Goal: Task Accomplishment & Management: Manage account settings

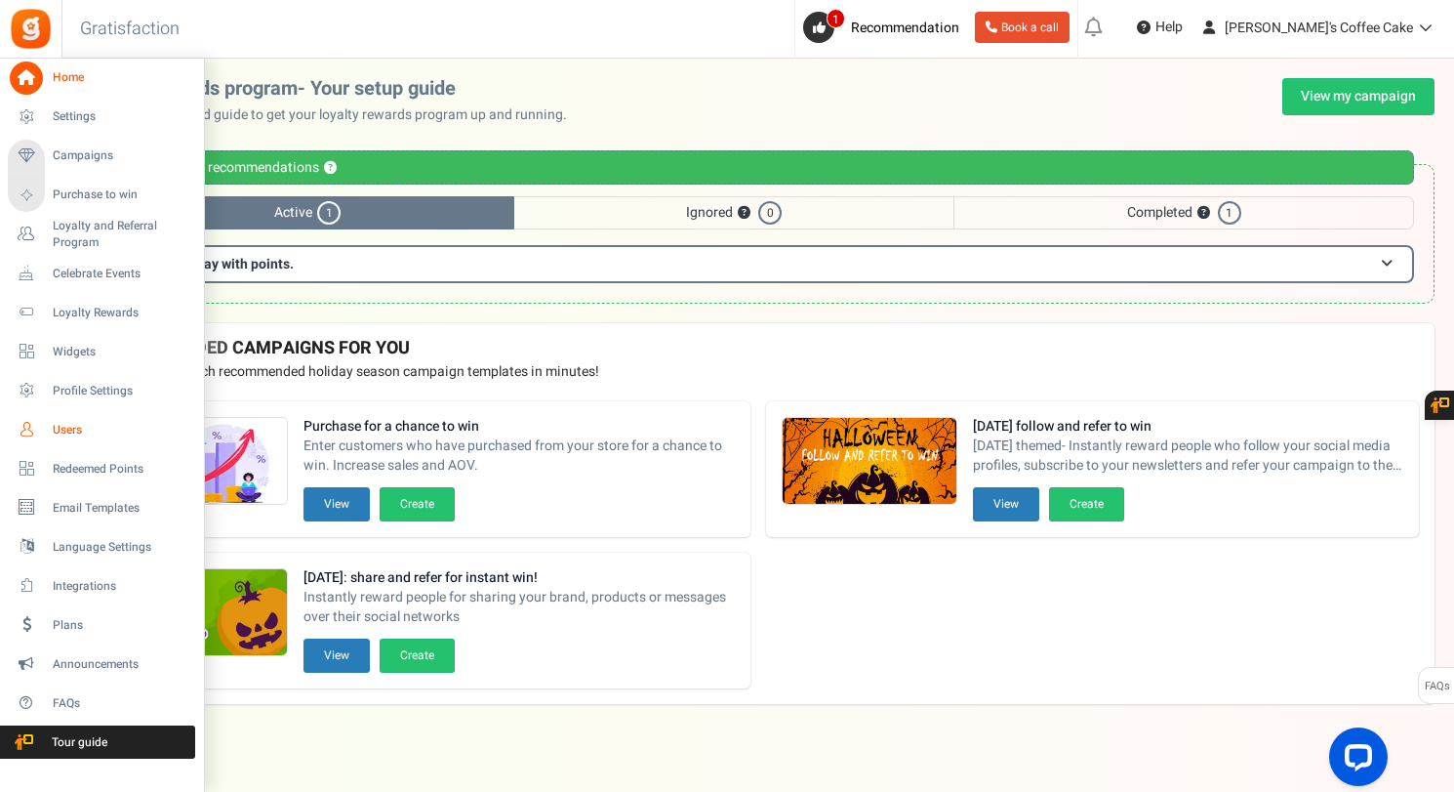
click at [72, 429] on span "Users" at bounding box center [121, 430] width 137 height 17
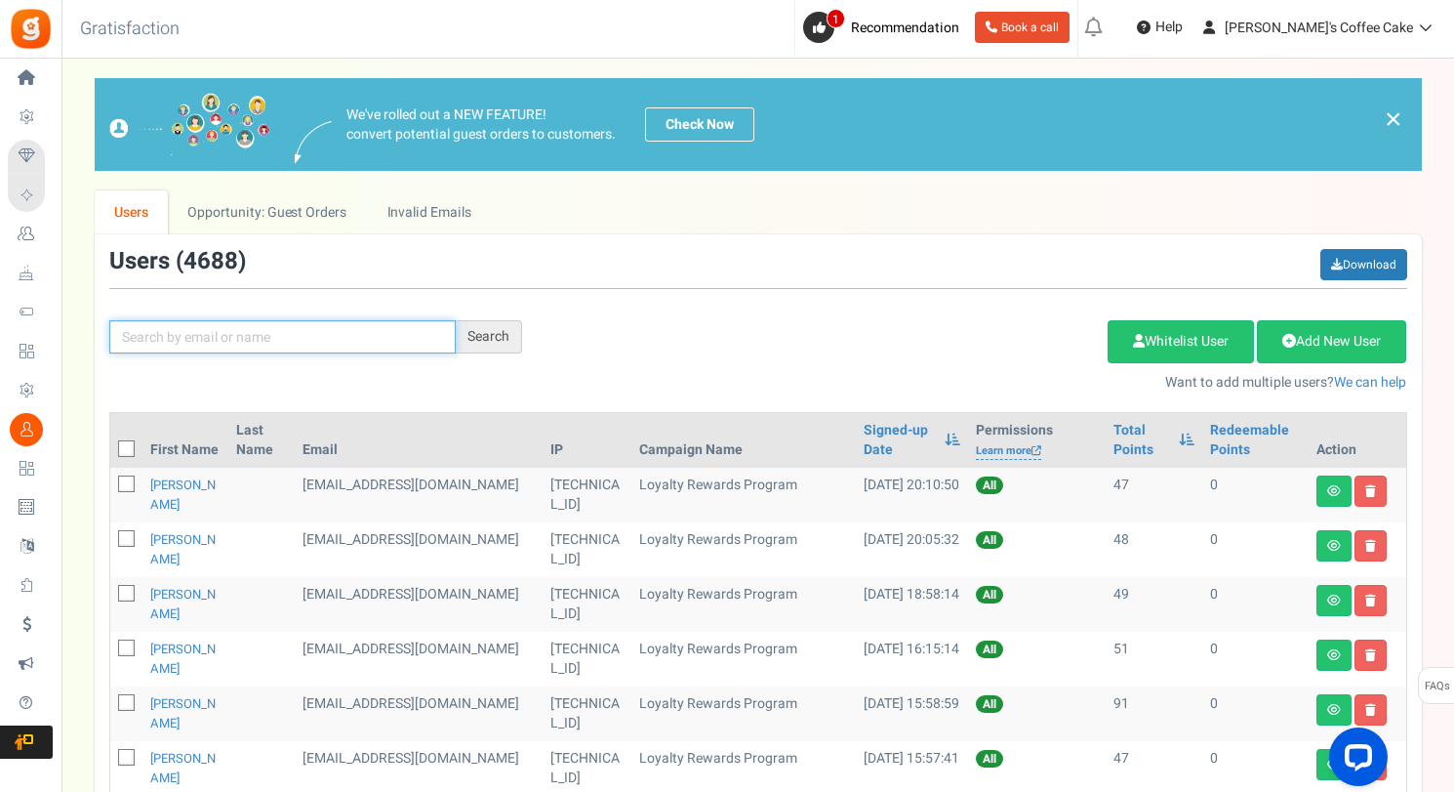
click at [177, 343] on input "text" at bounding box center [282, 336] width 347 height 33
paste input "[EMAIL_ADDRESS][DOMAIN_NAME]"
type input "[EMAIL_ADDRESS][DOMAIN_NAME]"
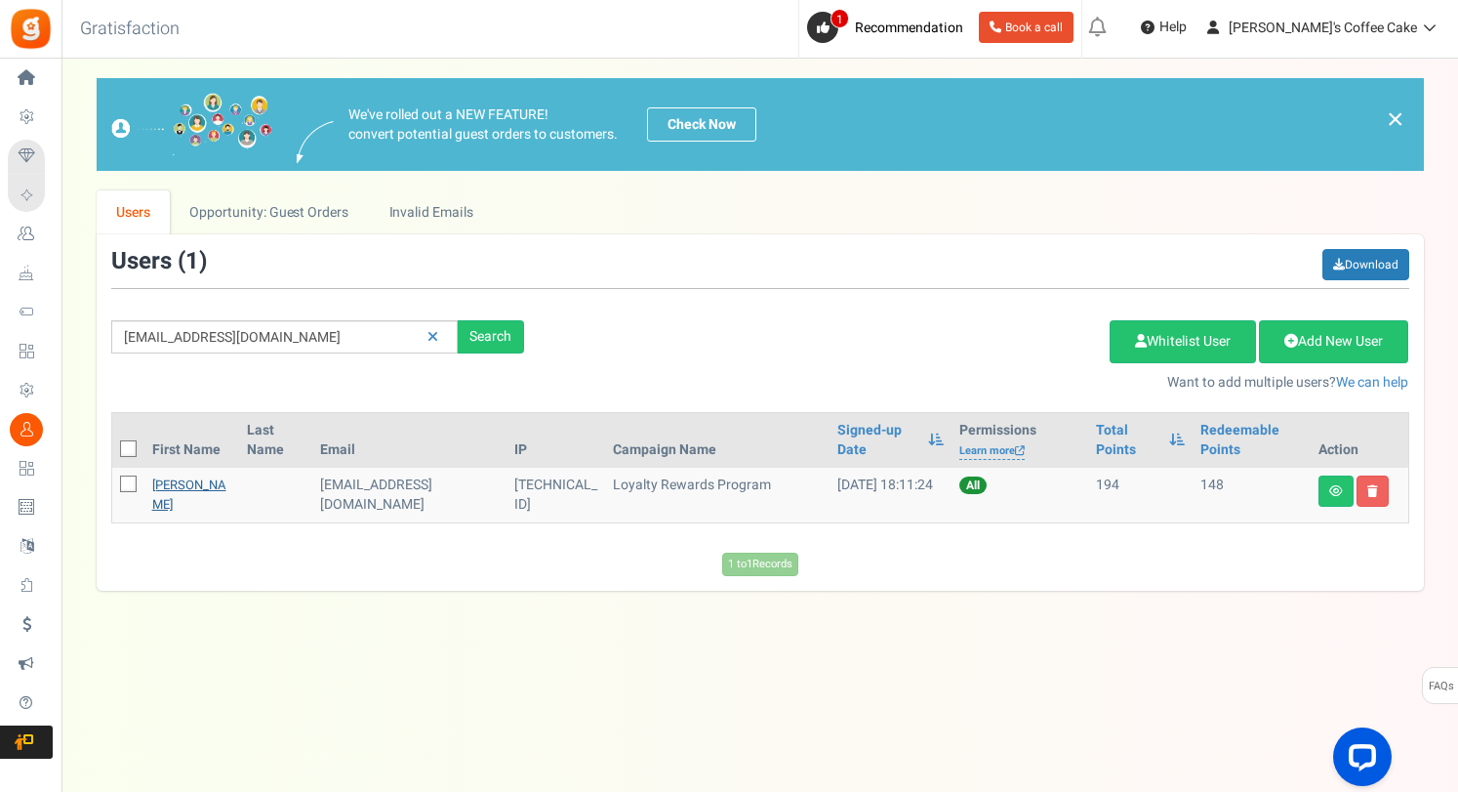
click at [174, 495] on link "[PERSON_NAME]" at bounding box center [189, 494] width 74 height 38
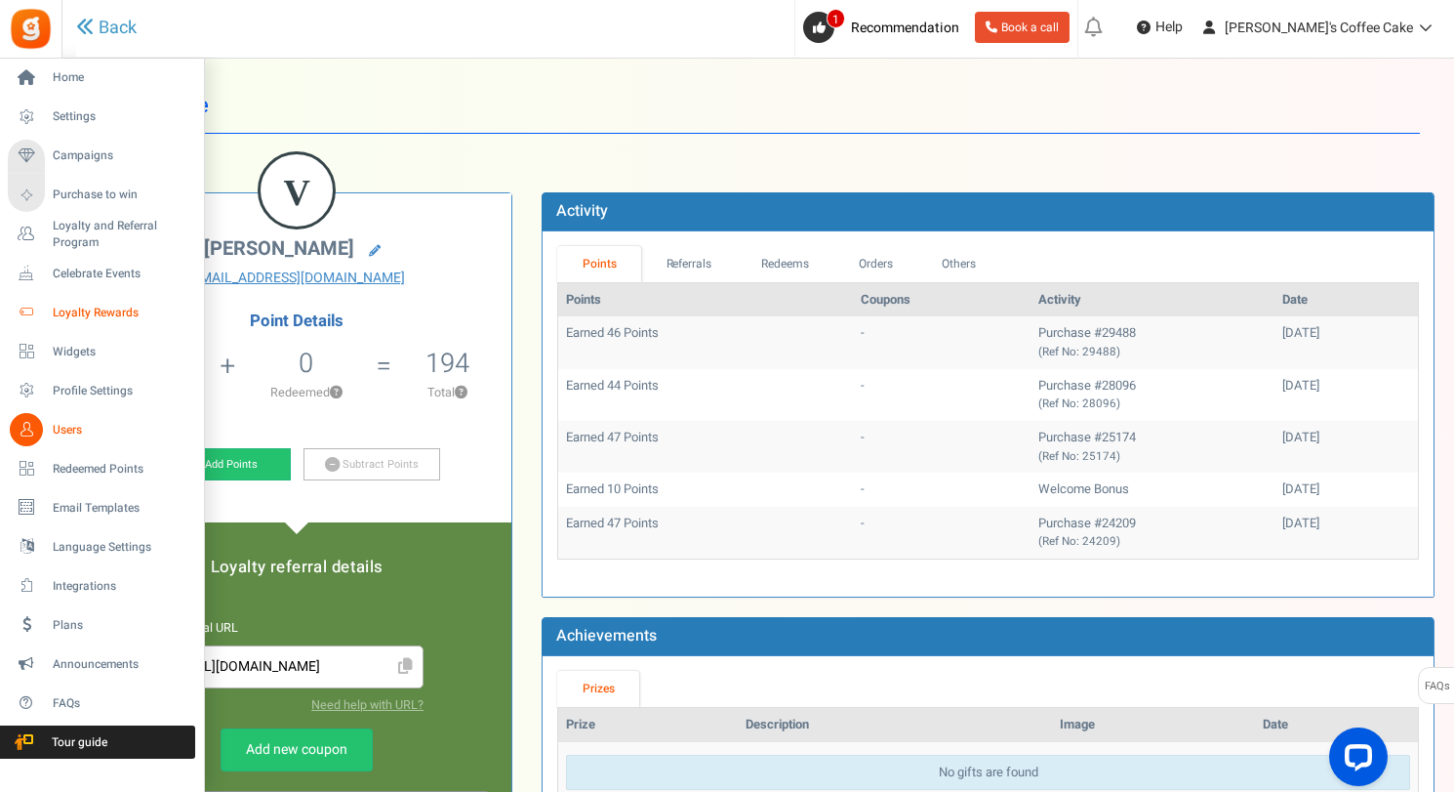
click at [86, 300] on link "Loyalty Rewards" at bounding box center [101, 312] width 187 height 33
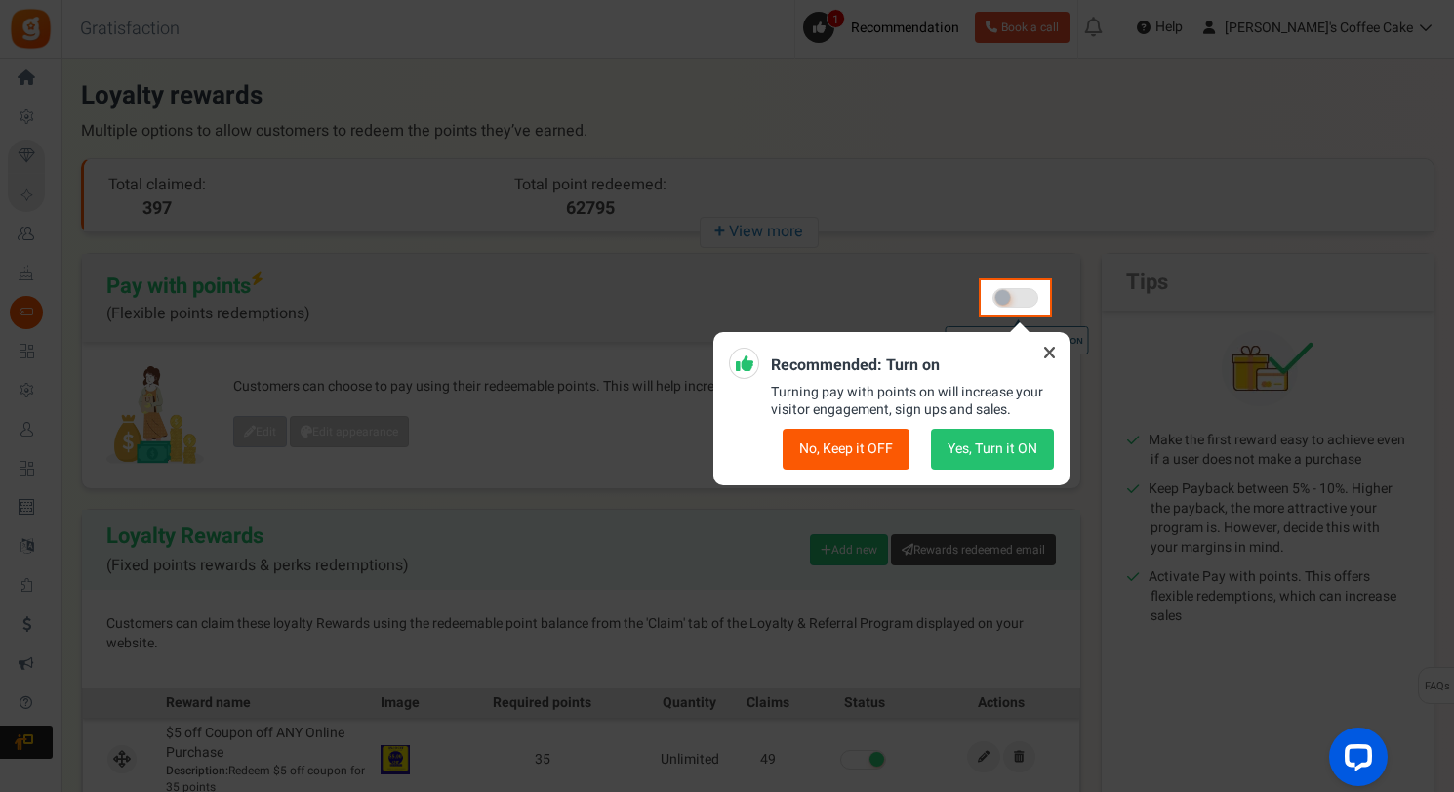
click at [1051, 351] on icon at bounding box center [1049, 352] width 31 height 31
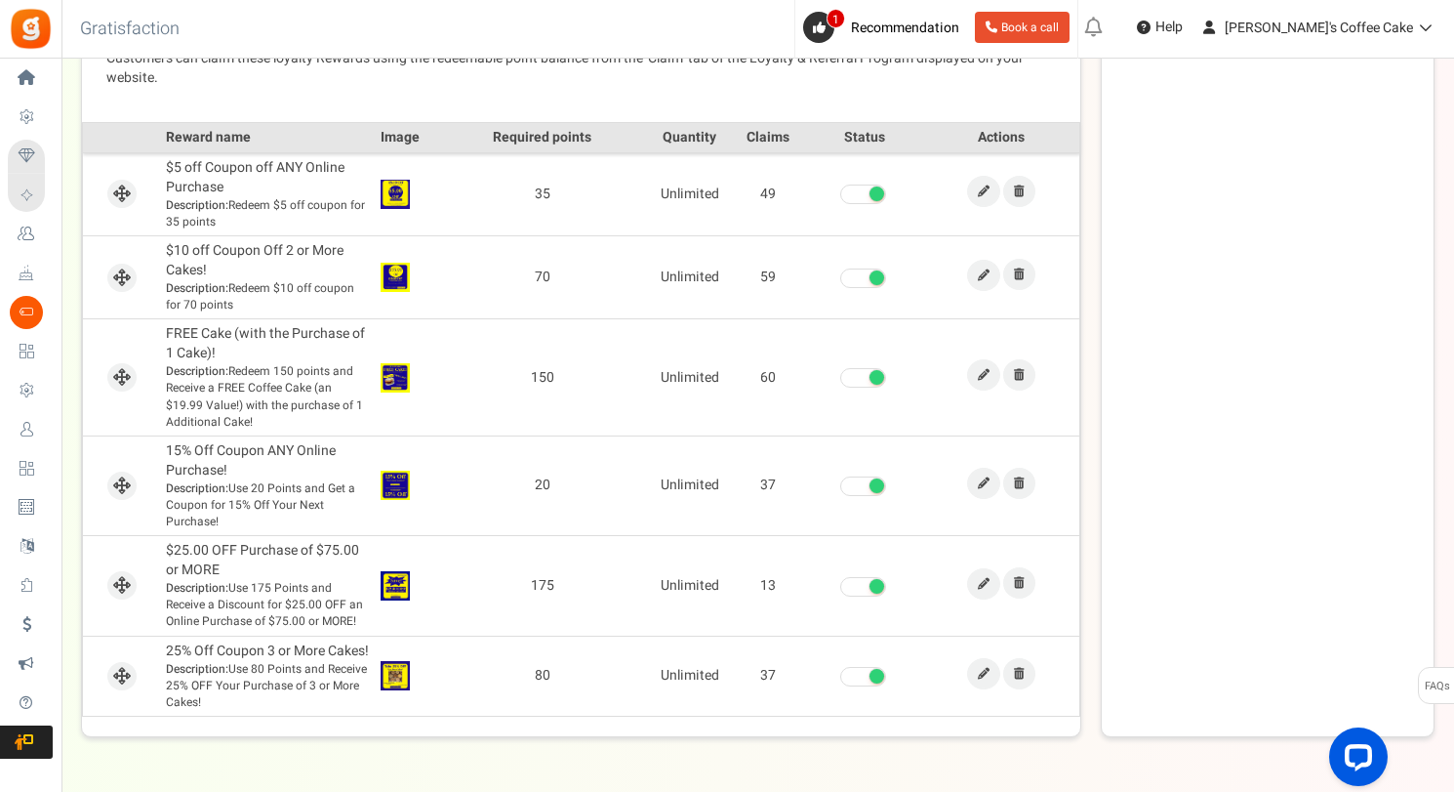
scroll to position [566, 0]
